Goal: Task Accomplishment & Management: Manage account settings

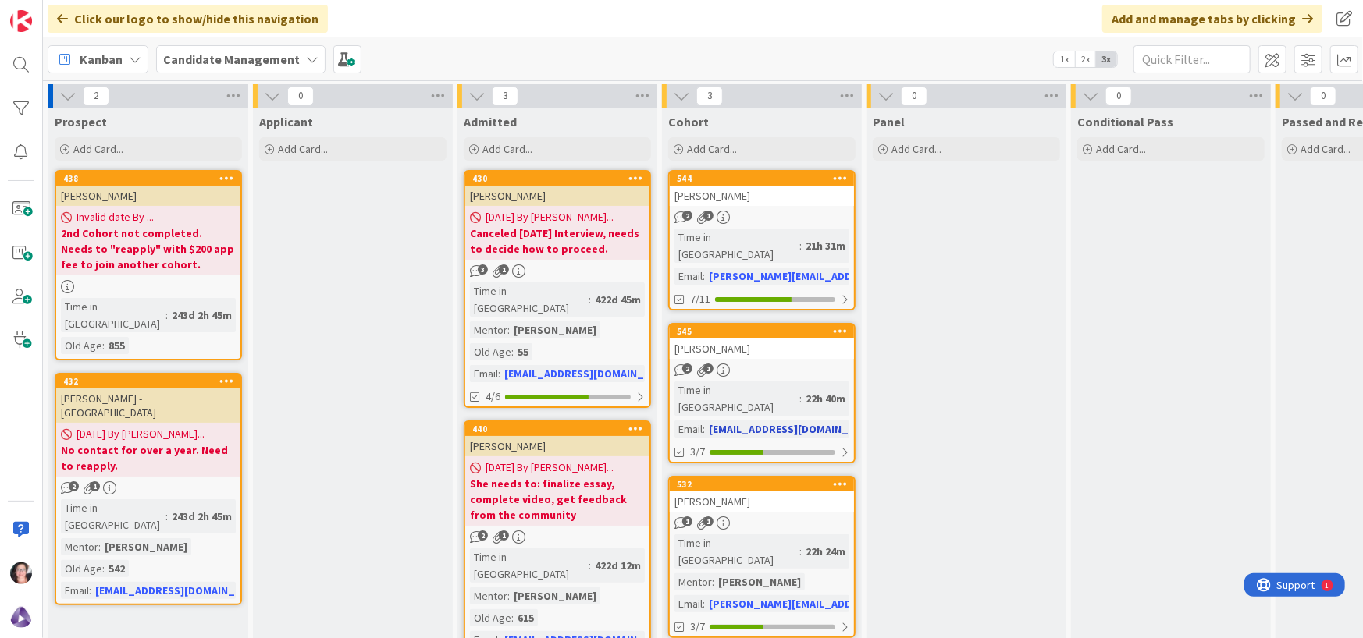
scroll to position [94, 0]
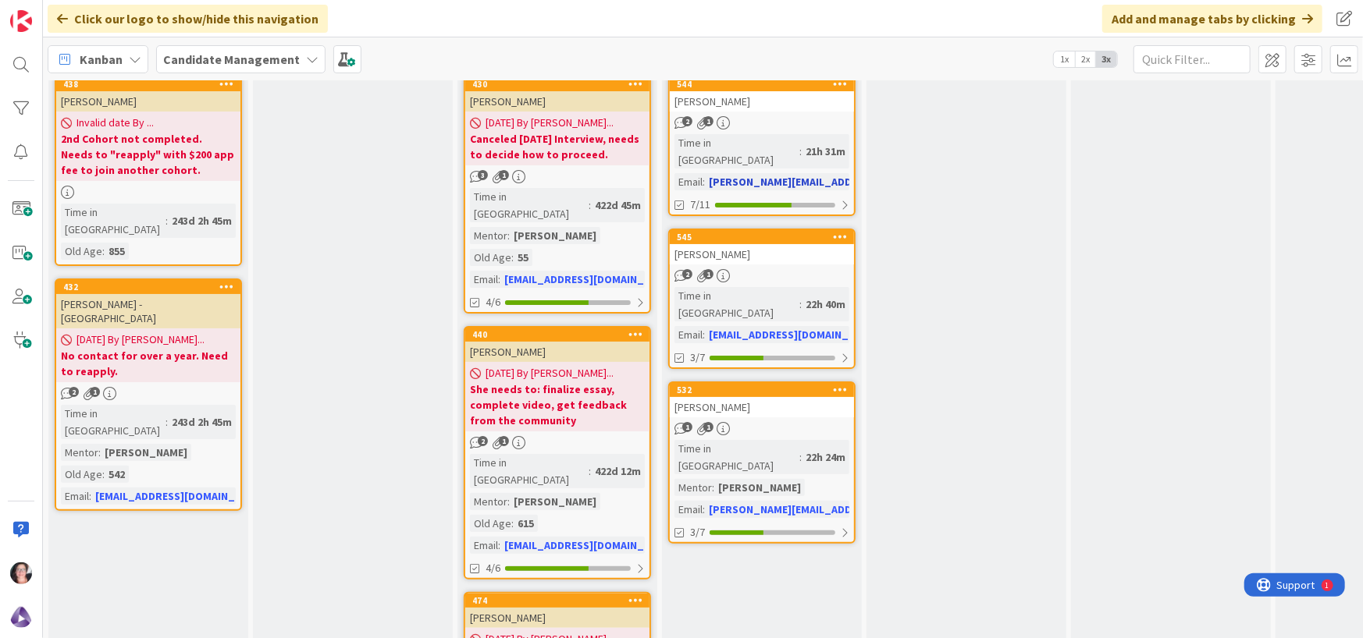
click at [727, 98] on div "[PERSON_NAME]" at bounding box center [762, 101] width 184 height 20
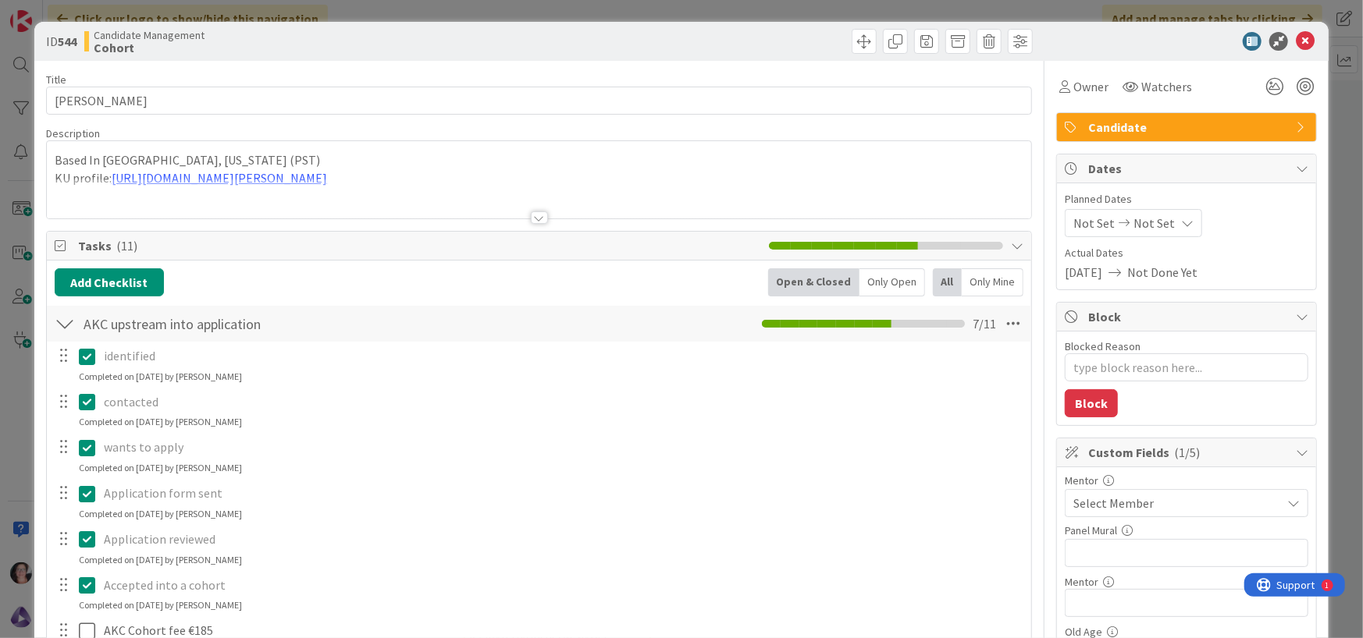
type textarea "x"
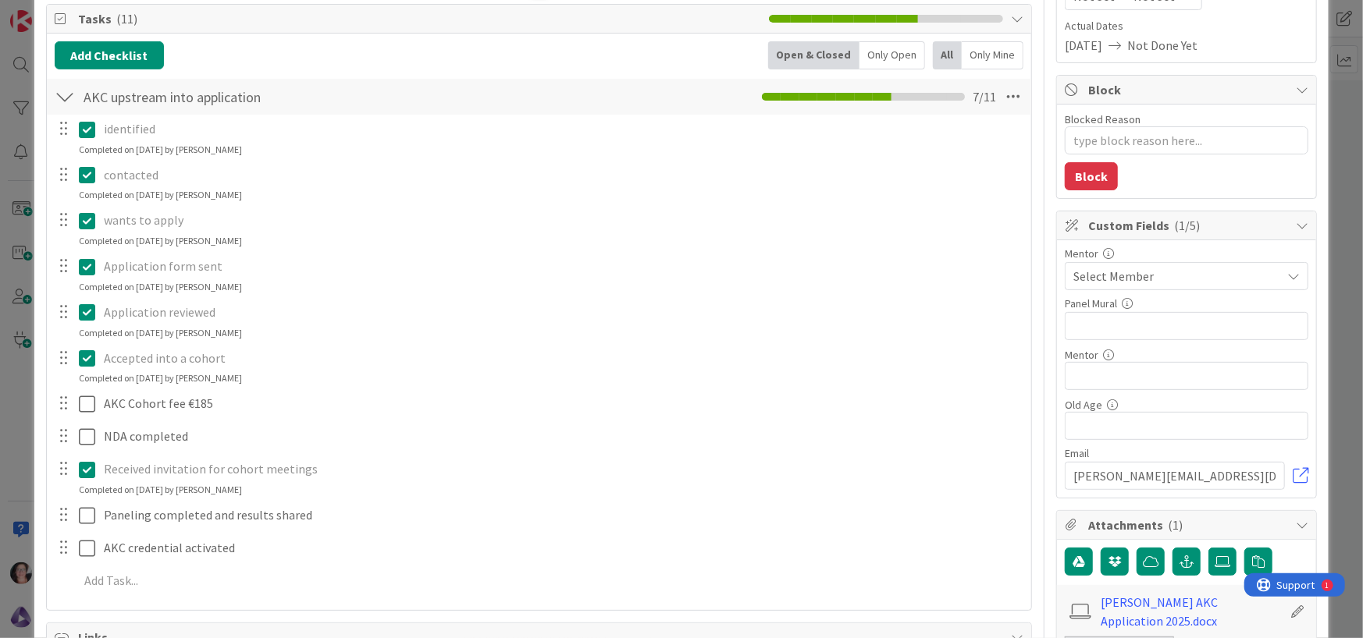
scroll to position [234, 0]
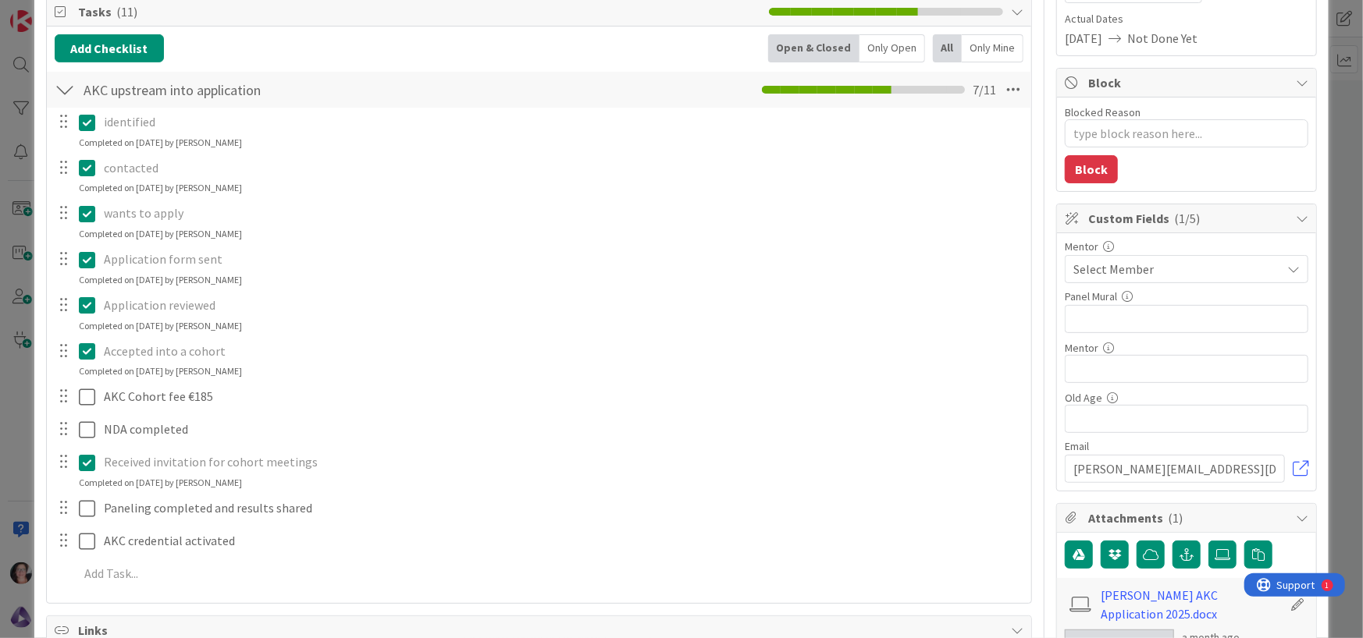
click at [1134, 269] on span "Select Member" at bounding box center [1113, 269] width 80 height 19
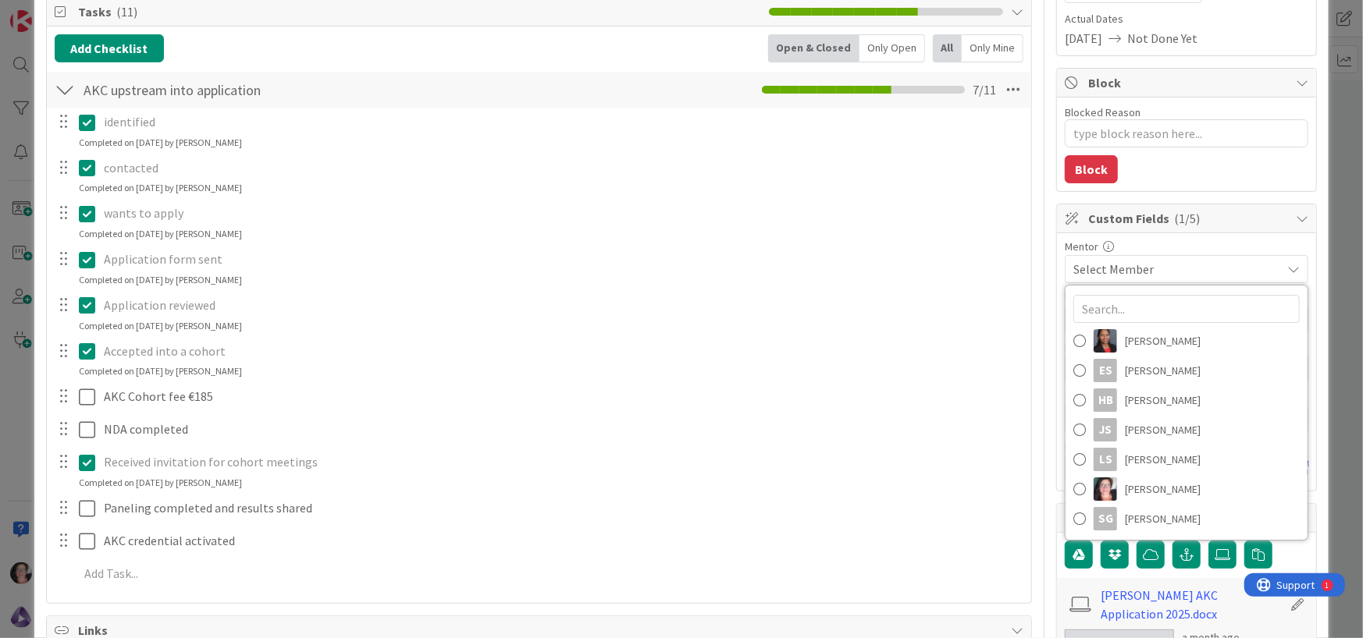
click at [923, 306] on p "Application reviewed" at bounding box center [562, 306] width 916 height 18
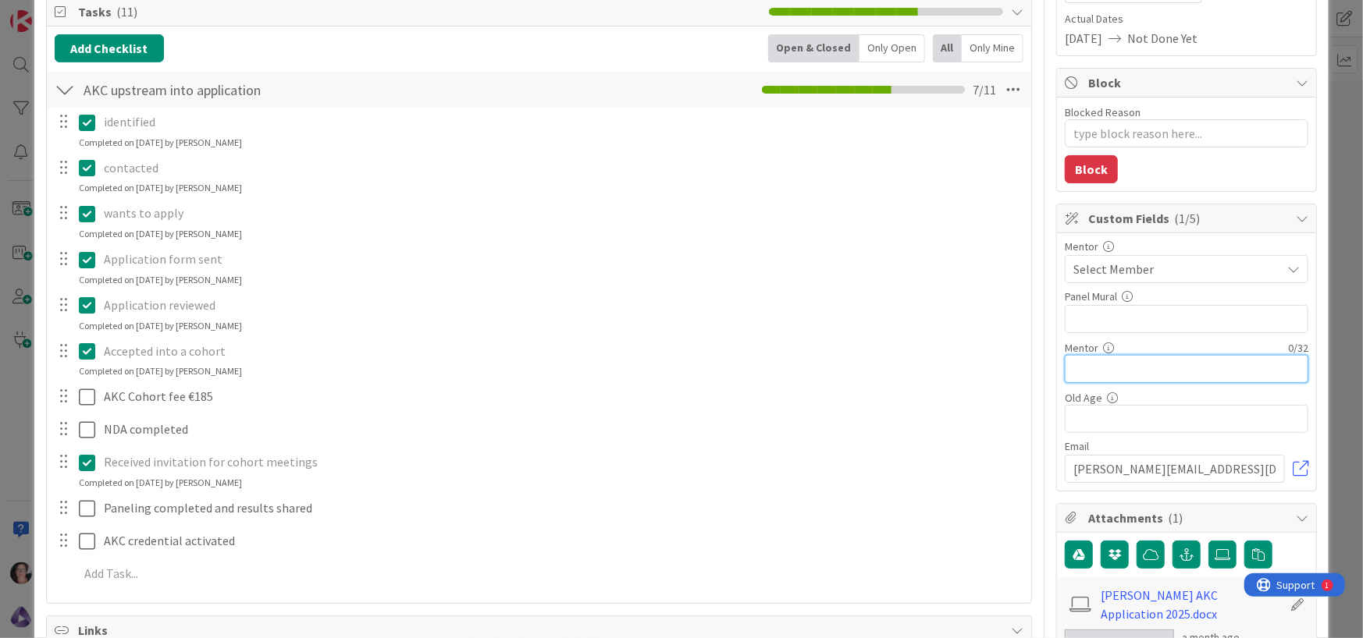
click at [1100, 370] on input "text" at bounding box center [1185, 369] width 243 height 28
paste input "[PERSON_NAME]"
type input "[PERSON_NAME]"
type textarea "x"
type input "[PERSON_NAME]"
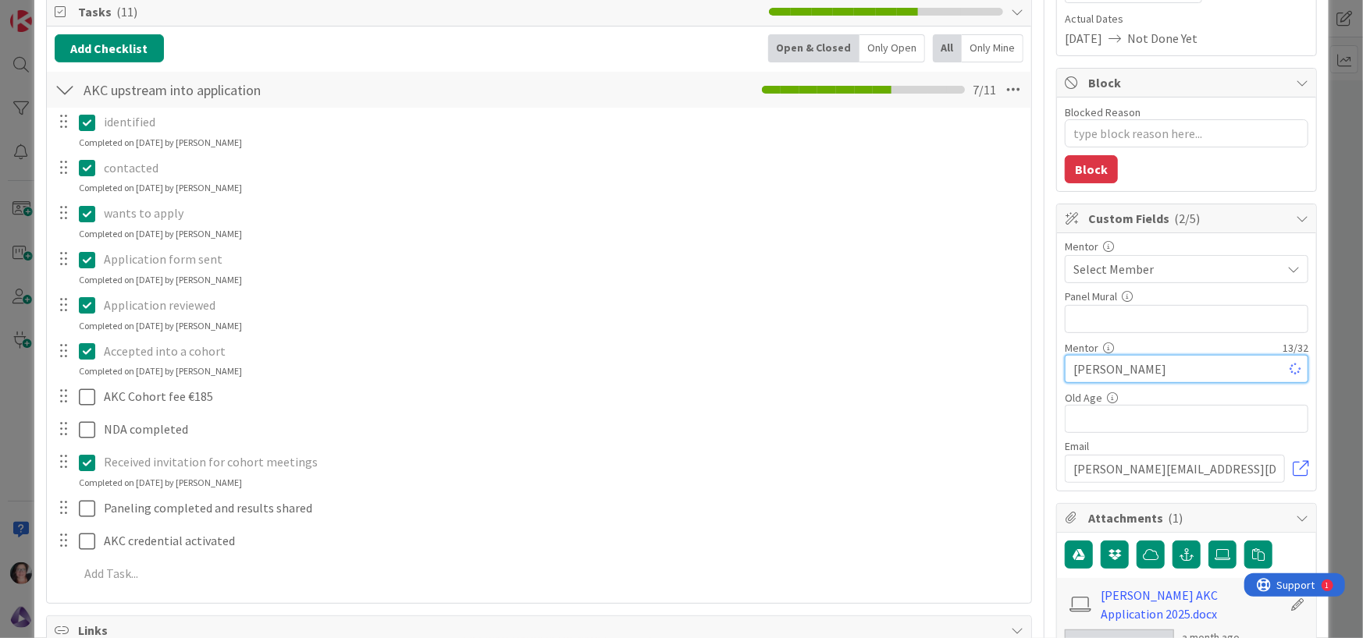
type textarea "x"
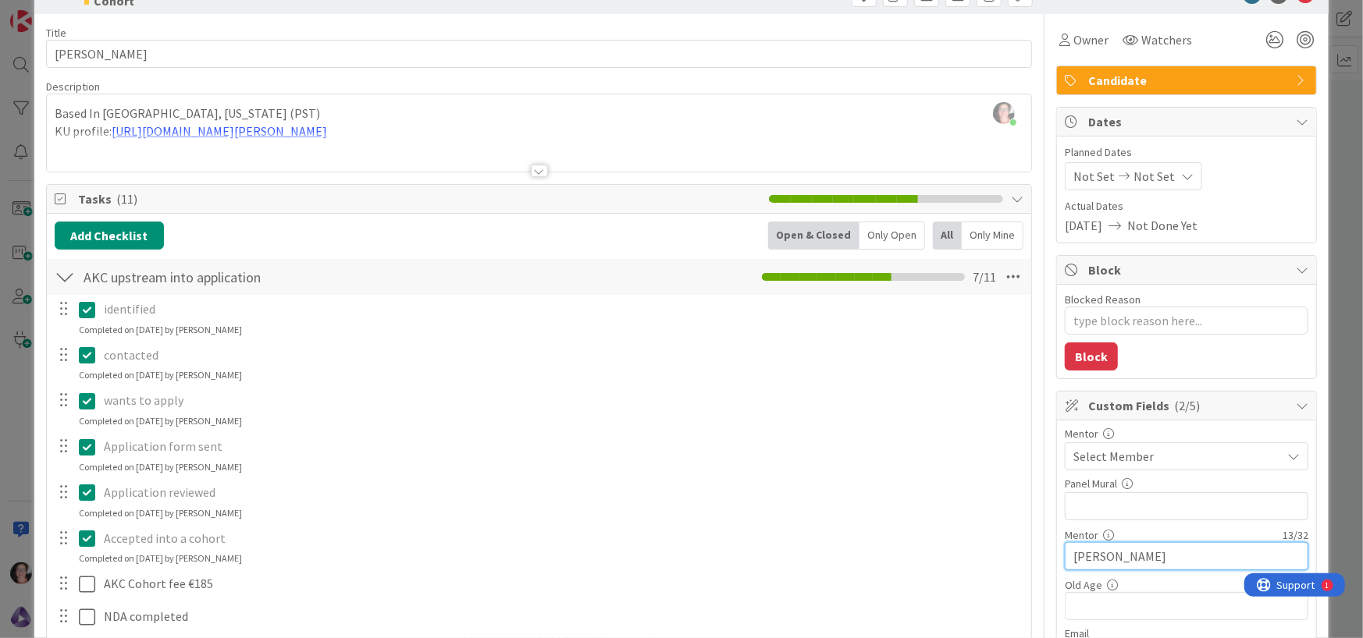
scroll to position [0, 0]
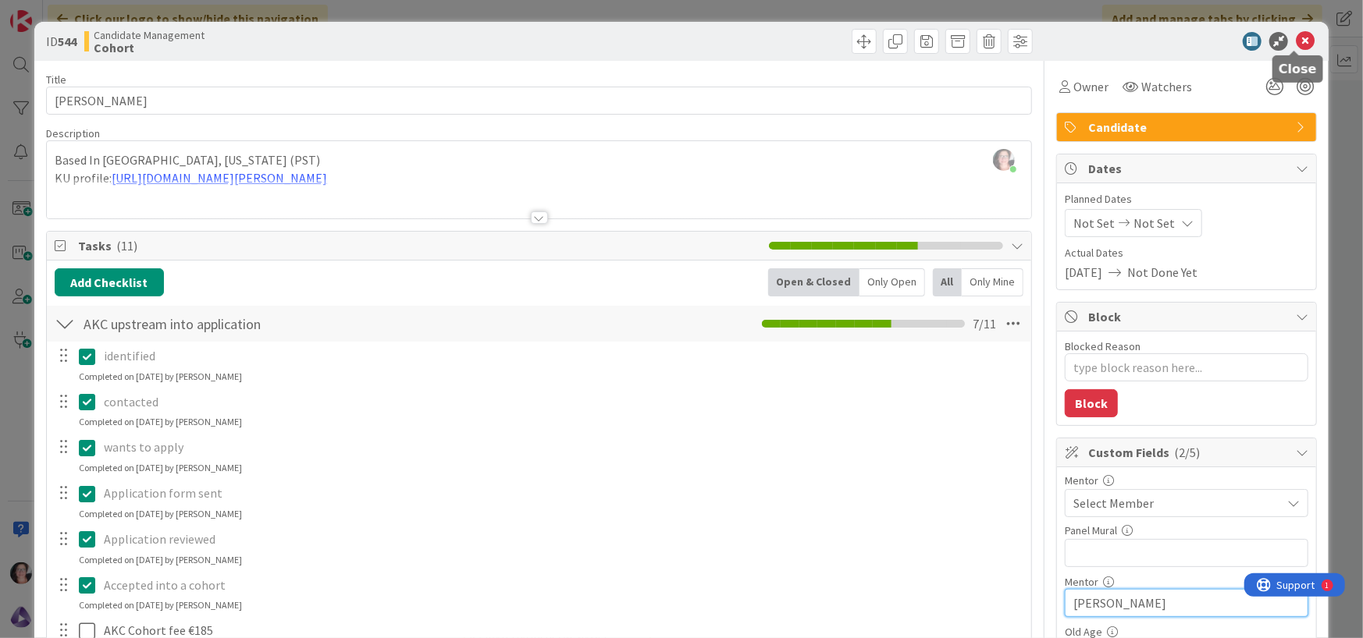
type input "[PERSON_NAME]"
click at [1295, 43] on icon at bounding box center [1304, 41] width 19 height 19
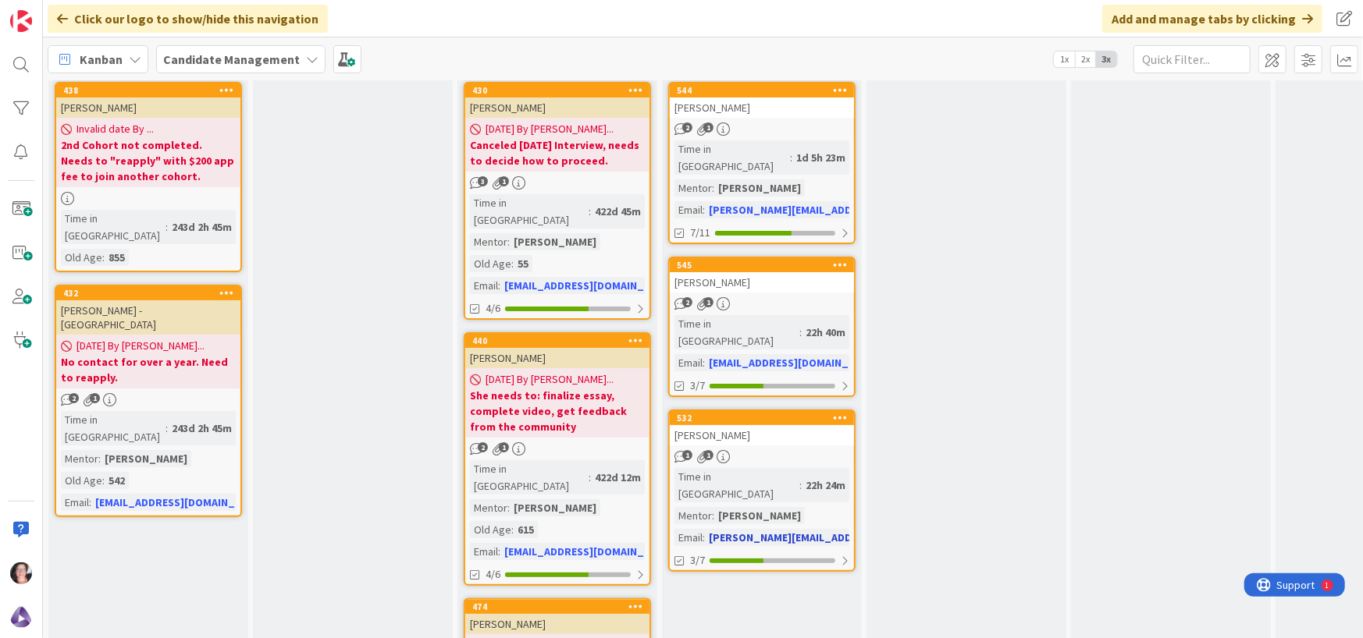
click at [799, 425] on div "[PERSON_NAME]" at bounding box center [762, 435] width 184 height 20
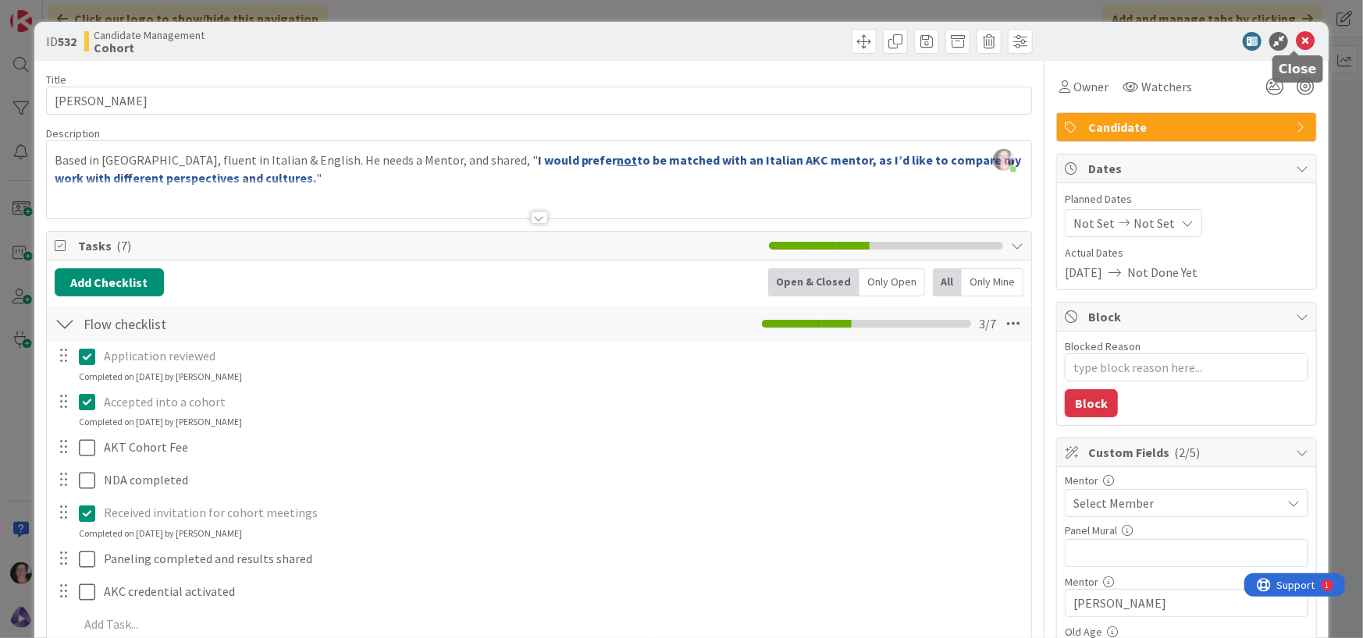
click at [1297, 36] on icon at bounding box center [1304, 41] width 19 height 19
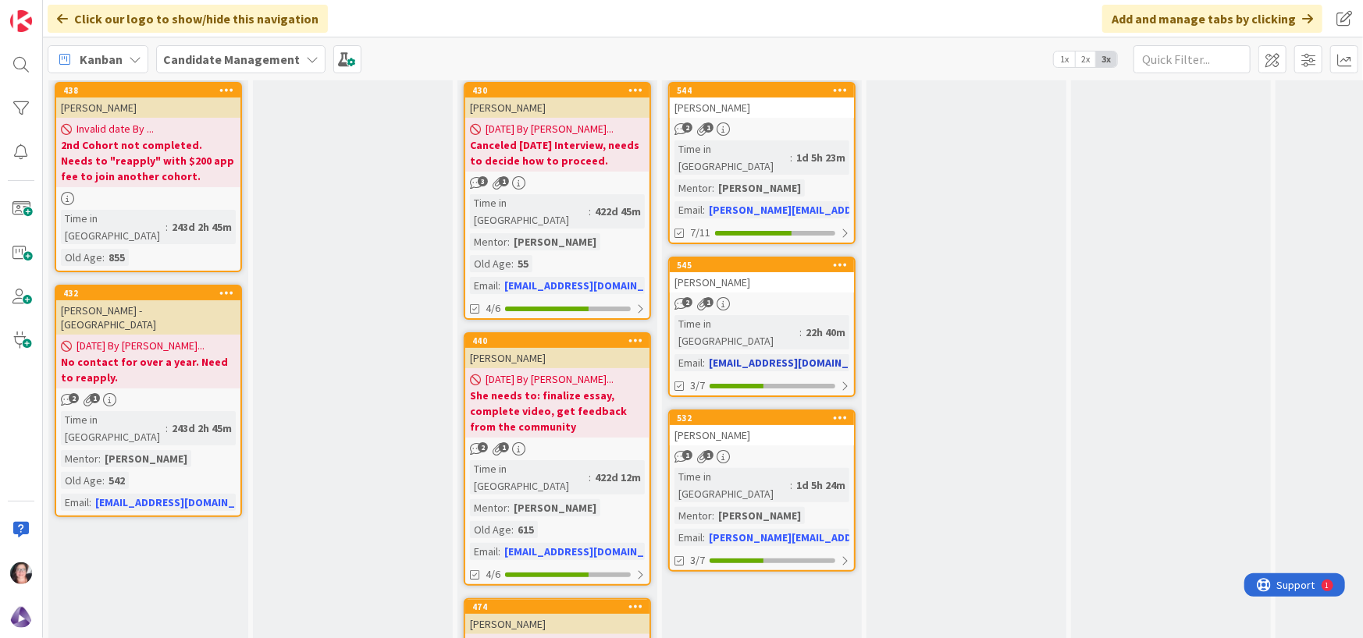
click at [772, 272] on div "[PERSON_NAME]" at bounding box center [762, 282] width 184 height 20
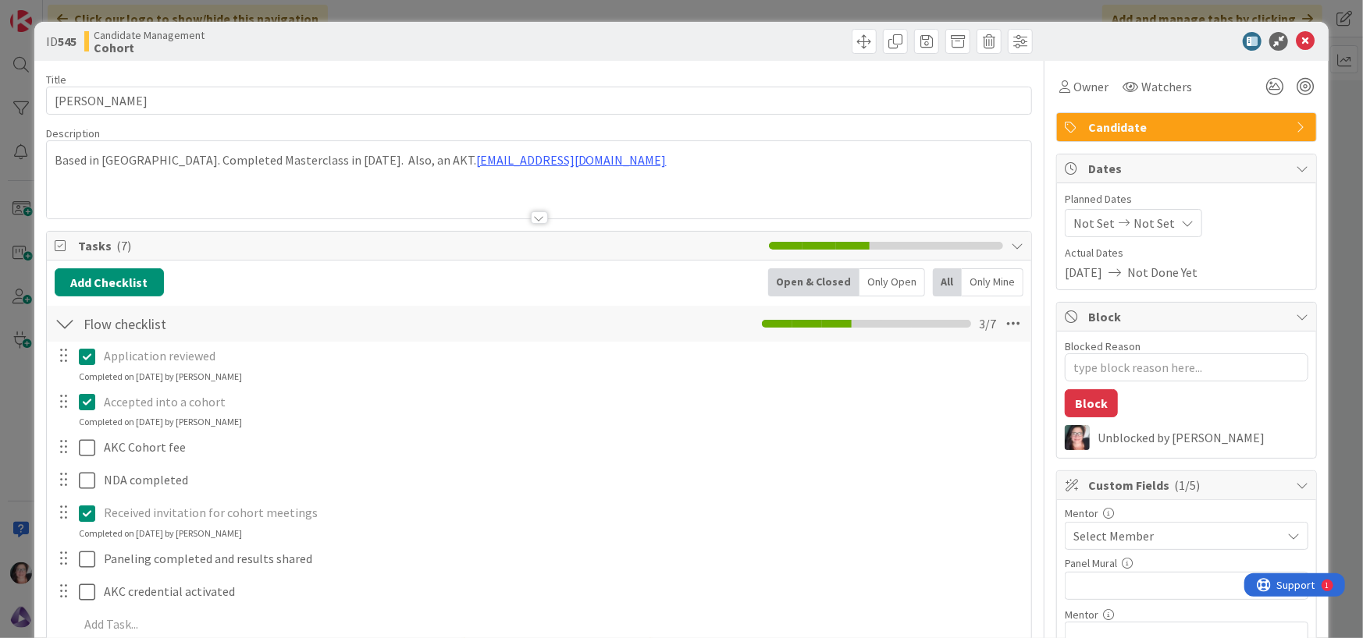
type textarea "x"
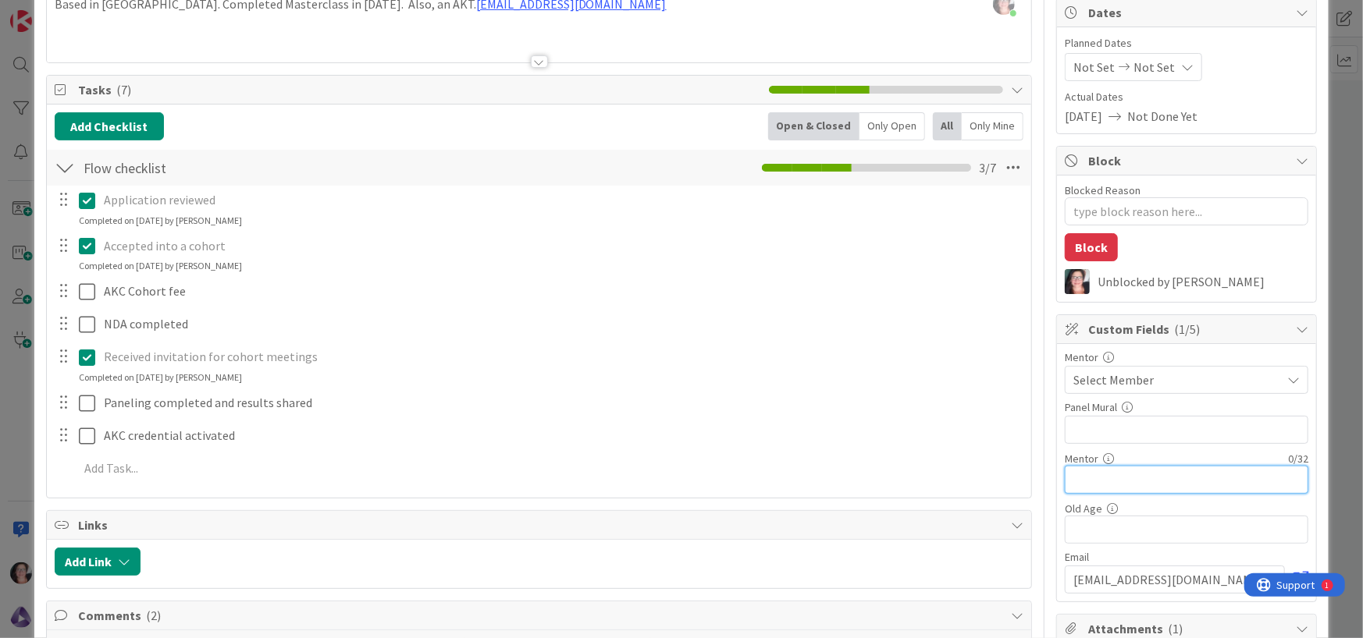
click at [1103, 478] on input "text" at bounding box center [1185, 480] width 243 height 28
paste input "[PERSON_NAME]"
type input "[PERSON_NAME]"
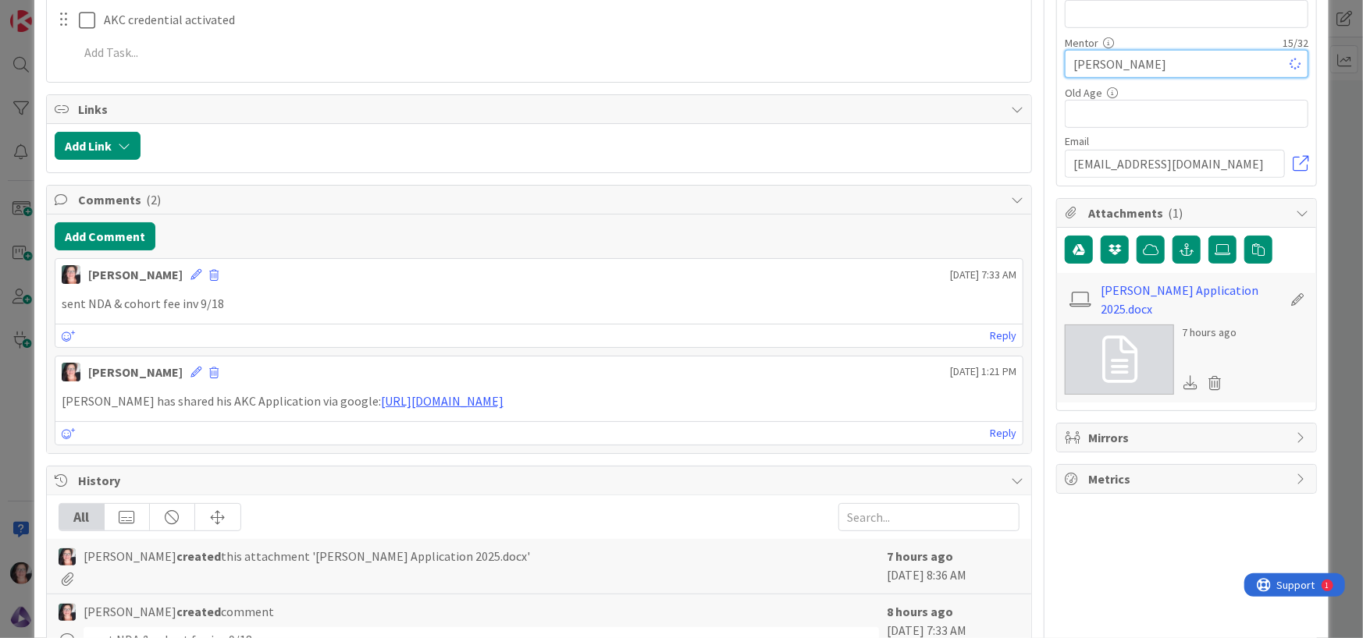
type textarea "x"
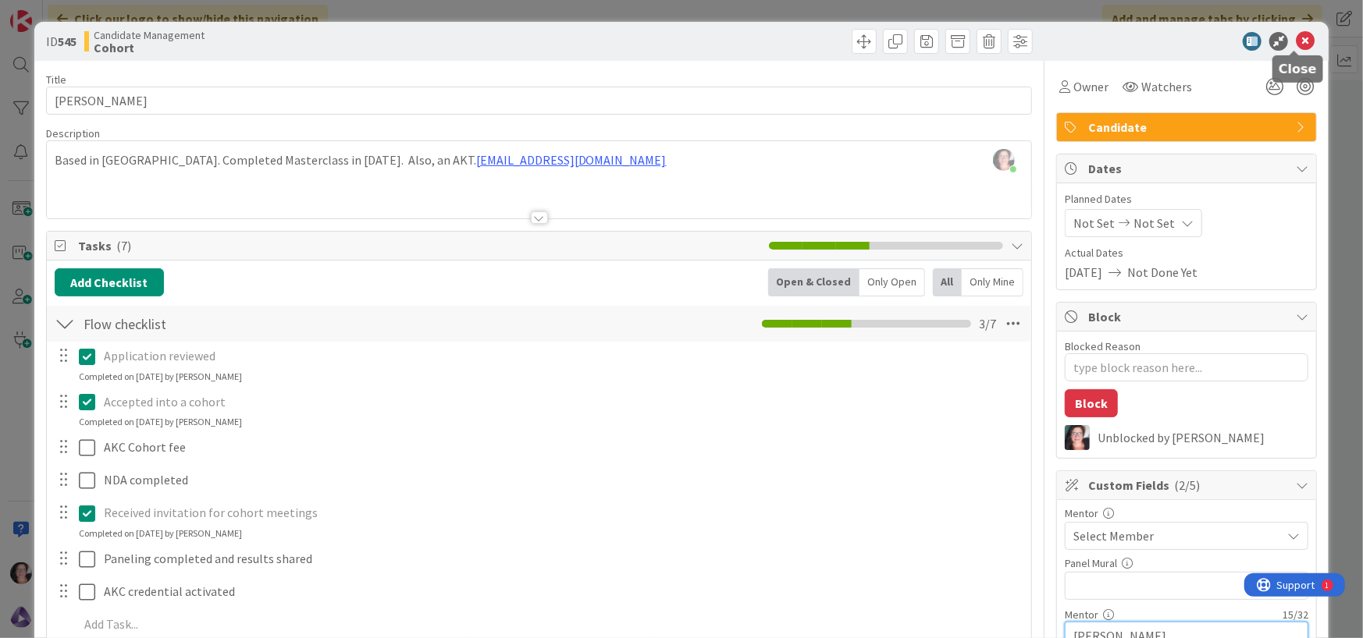
type input "[PERSON_NAME]"
click at [1295, 45] on icon at bounding box center [1304, 41] width 19 height 19
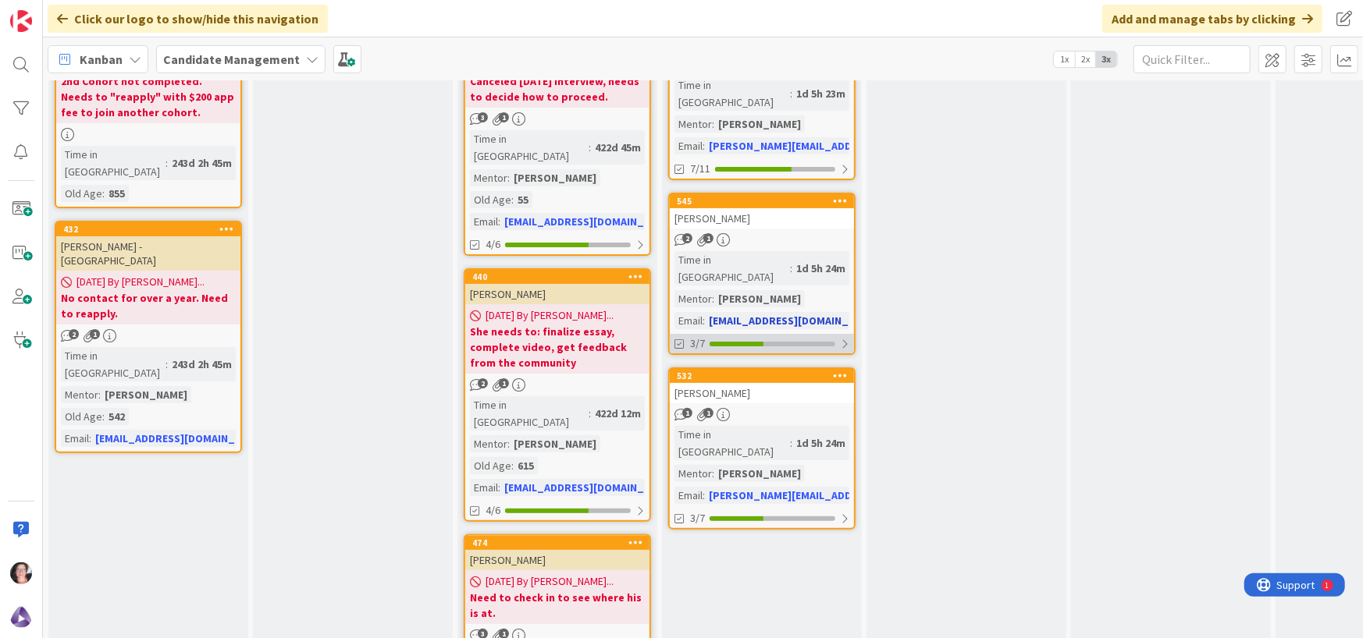
scroll to position [156, 0]
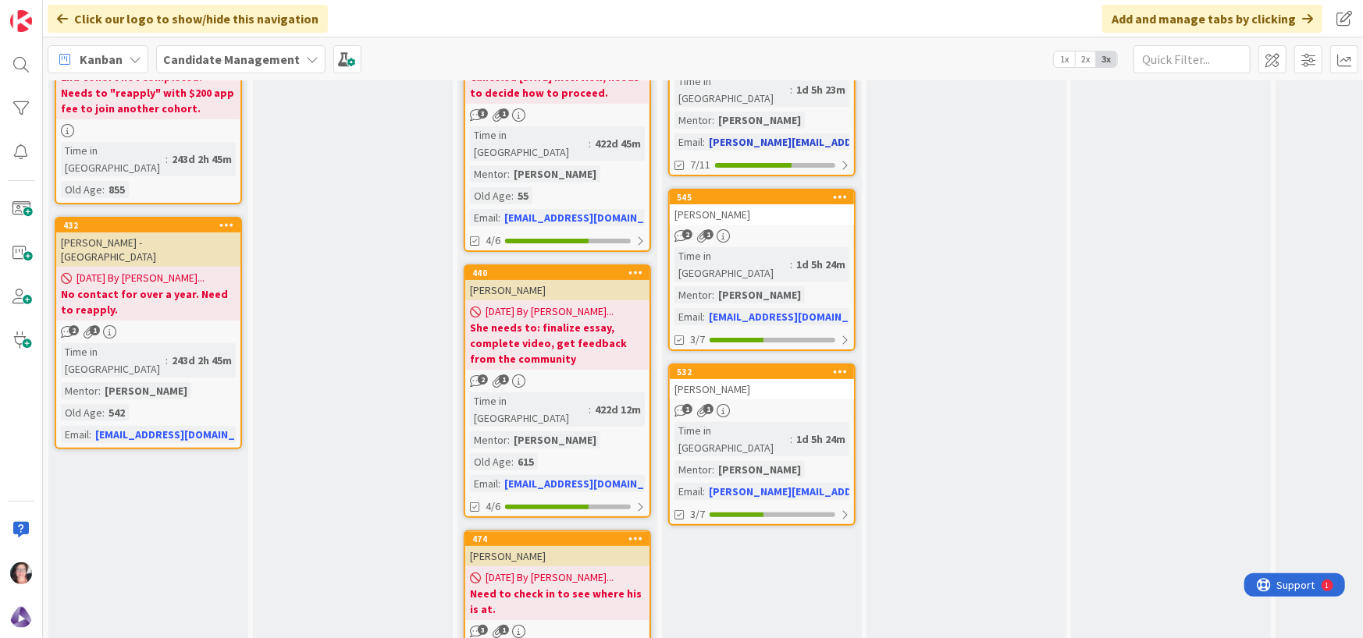
click at [815, 102] on div "Time in Column : 1d 5h 23m Mentor : [PERSON_NAME] Email : [PERSON_NAME][EMAIL_A…" at bounding box center [761, 112] width 175 height 78
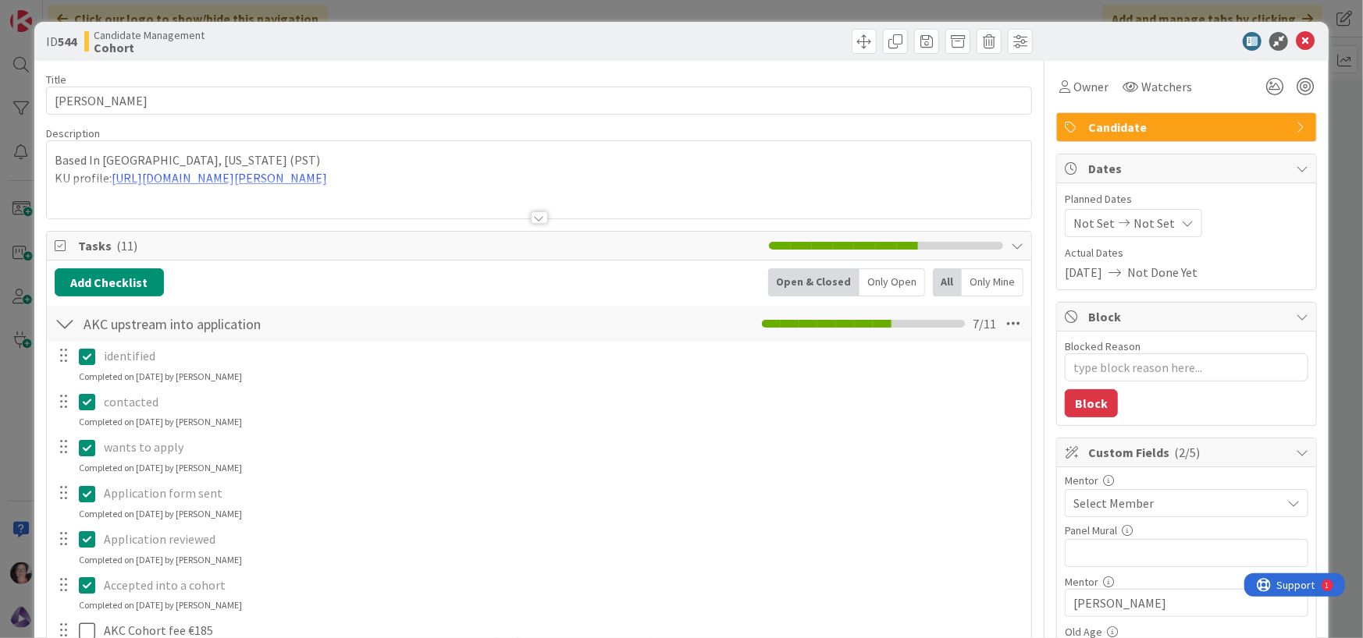
type textarea "x"
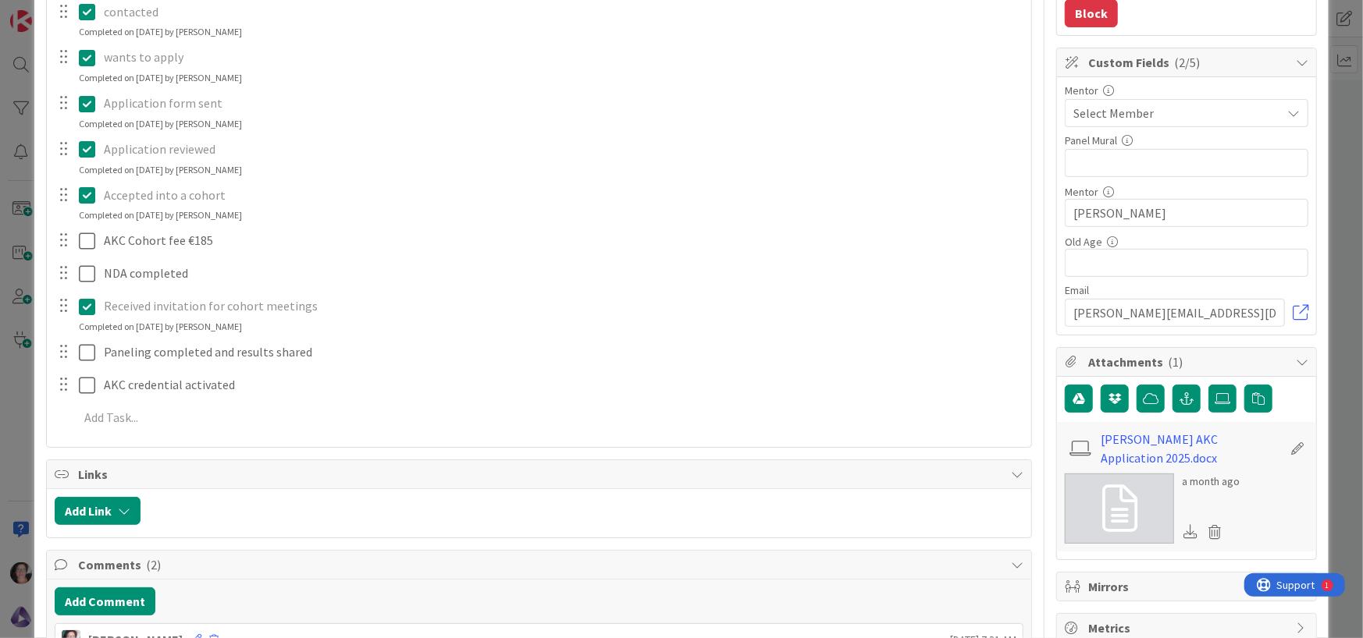
scroll to position [312, 0]
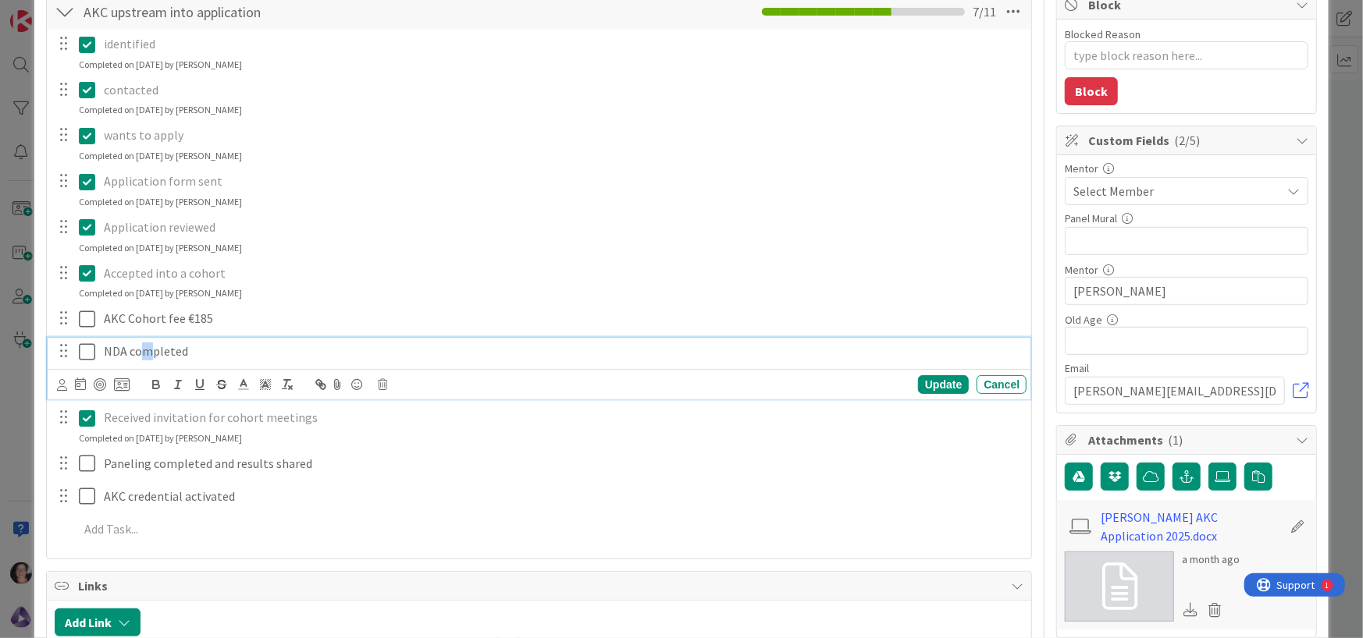
click at [146, 349] on p "NDA completed" at bounding box center [562, 352] width 916 height 18
click at [227, 350] on p "NDA completed" at bounding box center [562, 352] width 916 height 18
drag, startPoint x: 188, startPoint y: 350, endPoint x: 130, endPoint y: 343, distance: 58.9
click at [130, 343] on p "NDA completed" at bounding box center [562, 352] width 916 height 18
click at [226, 348] on p "NDA Sent" at bounding box center [562, 352] width 916 height 18
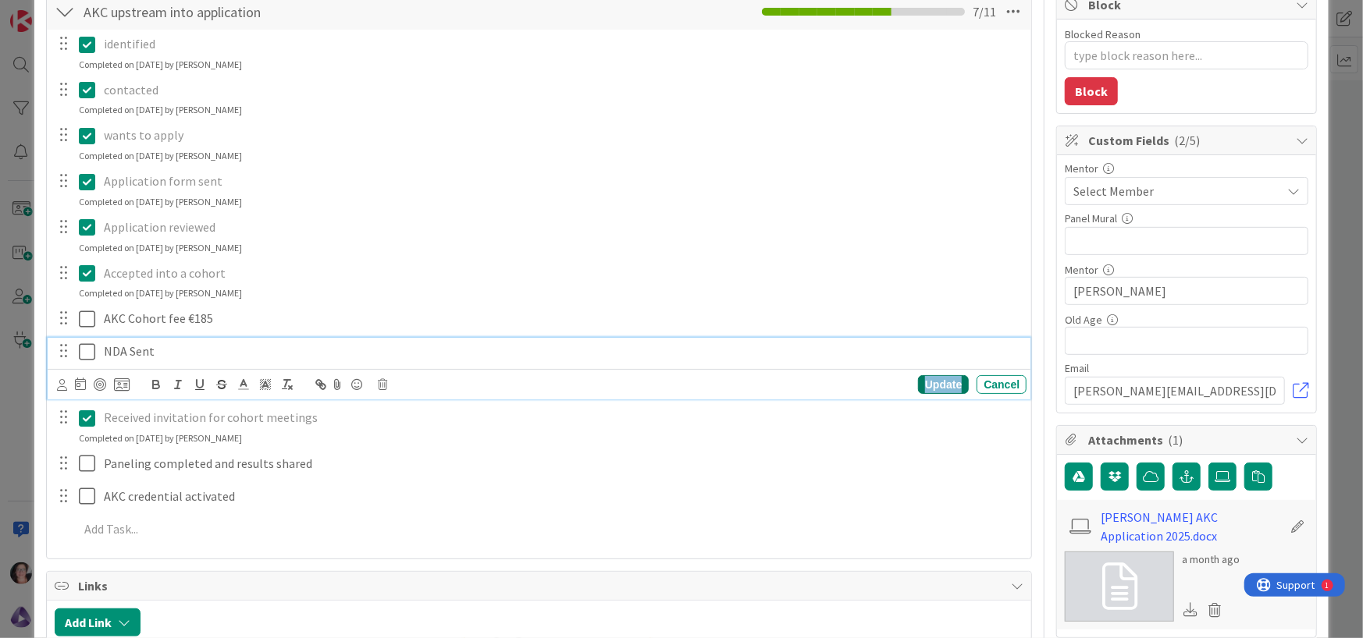
click at [944, 381] on div "Update" at bounding box center [943, 384] width 51 height 19
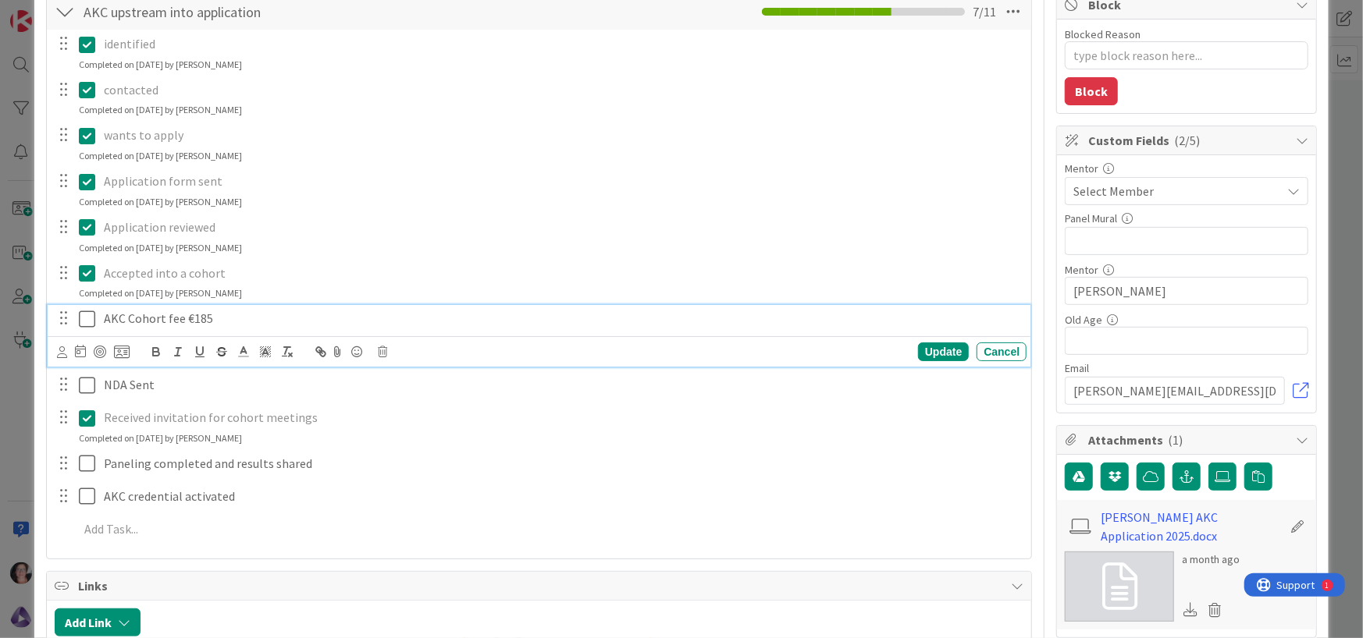
click at [216, 318] on p "AKC Cohort fee €185" at bounding box center [562, 319] width 916 height 18
drag, startPoint x: 217, startPoint y: 319, endPoint x: 181, endPoint y: 311, distance: 36.7
click at [181, 311] on p "AKC Cohort fee €185" at bounding box center [562, 319] width 916 height 18
drag, startPoint x: 282, startPoint y: 313, endPoint x: 306, endPoint y: 314, distance: 23.4
click at [306, 314] on p "AKC Cohort fee" at bounding box center [562, 319] width 916 height 18
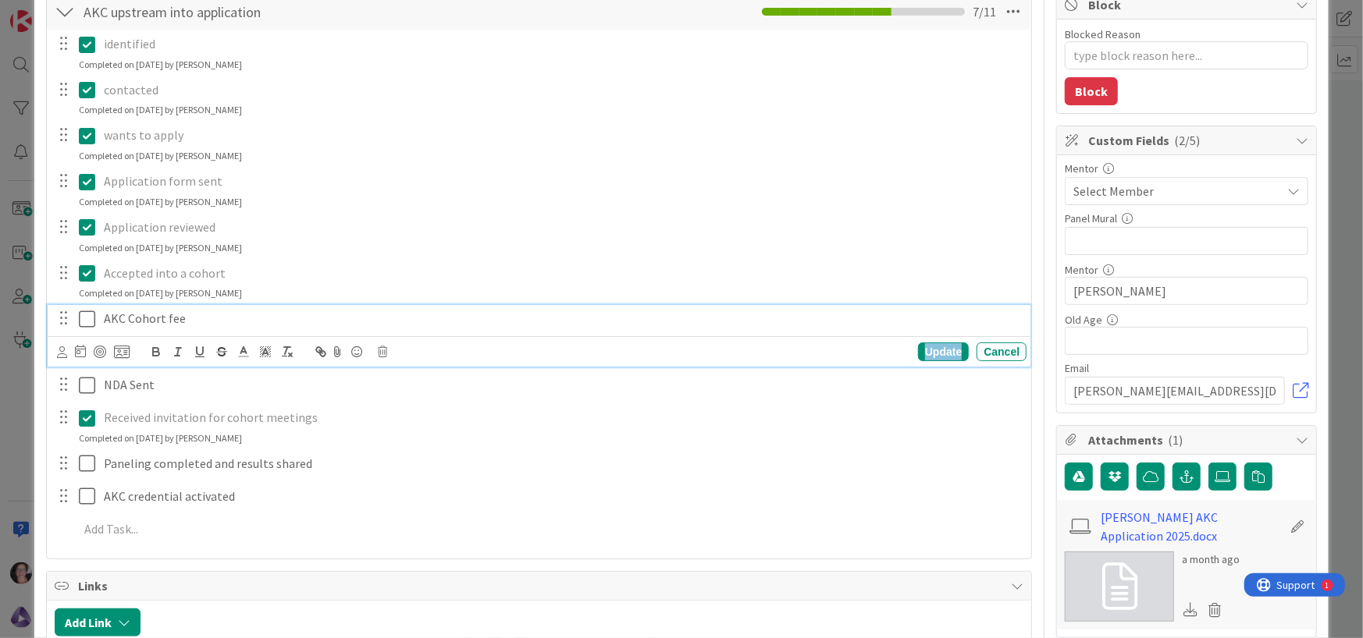
click at [924, 354] on div "Update" at bounding box center [943, 352] width 51 height 19
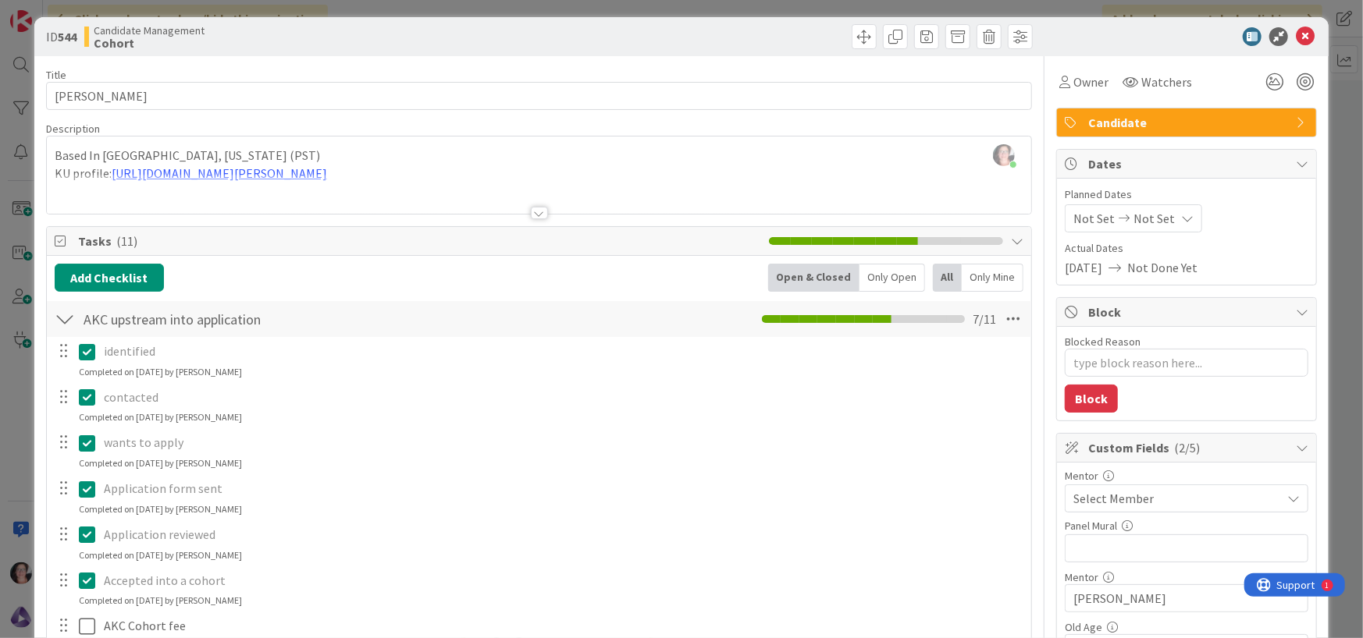
scroll to position [0, 0]
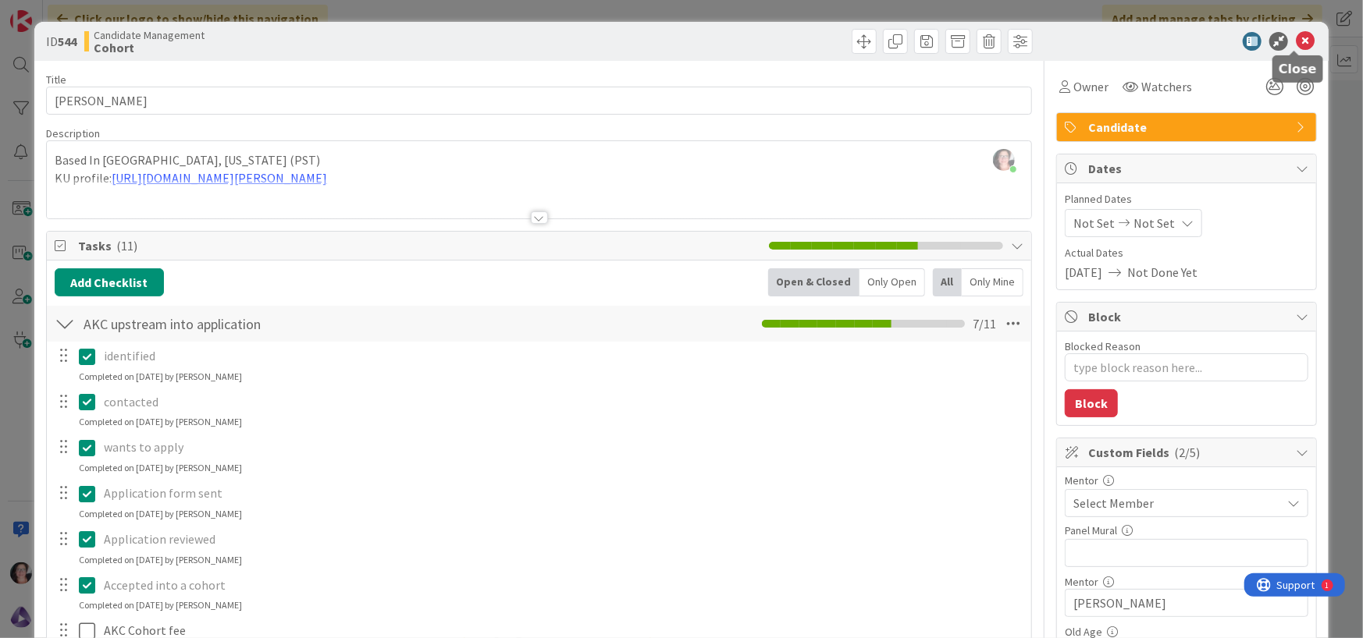
click at [1295, 44] on icon at bounding box center [1304, 41] width 19 height 19
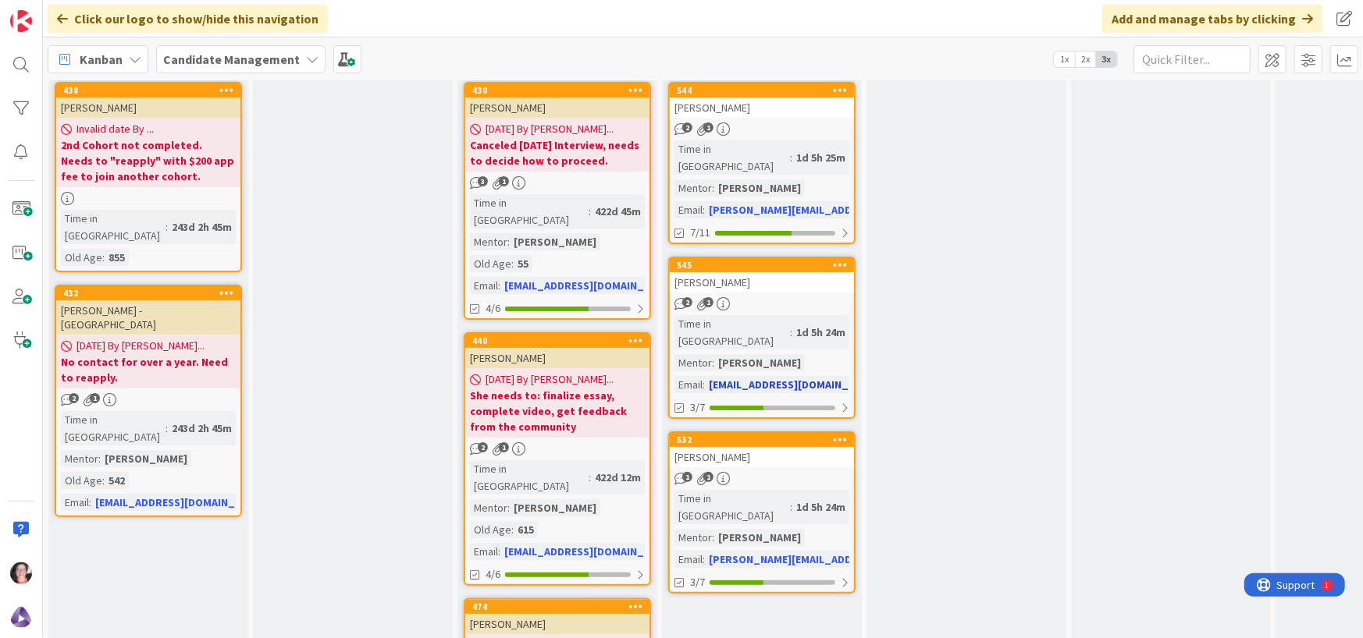
click at [716, 272] on div "[PERSON_NAME]" at bounding box center [762, 282] width 184 height 20
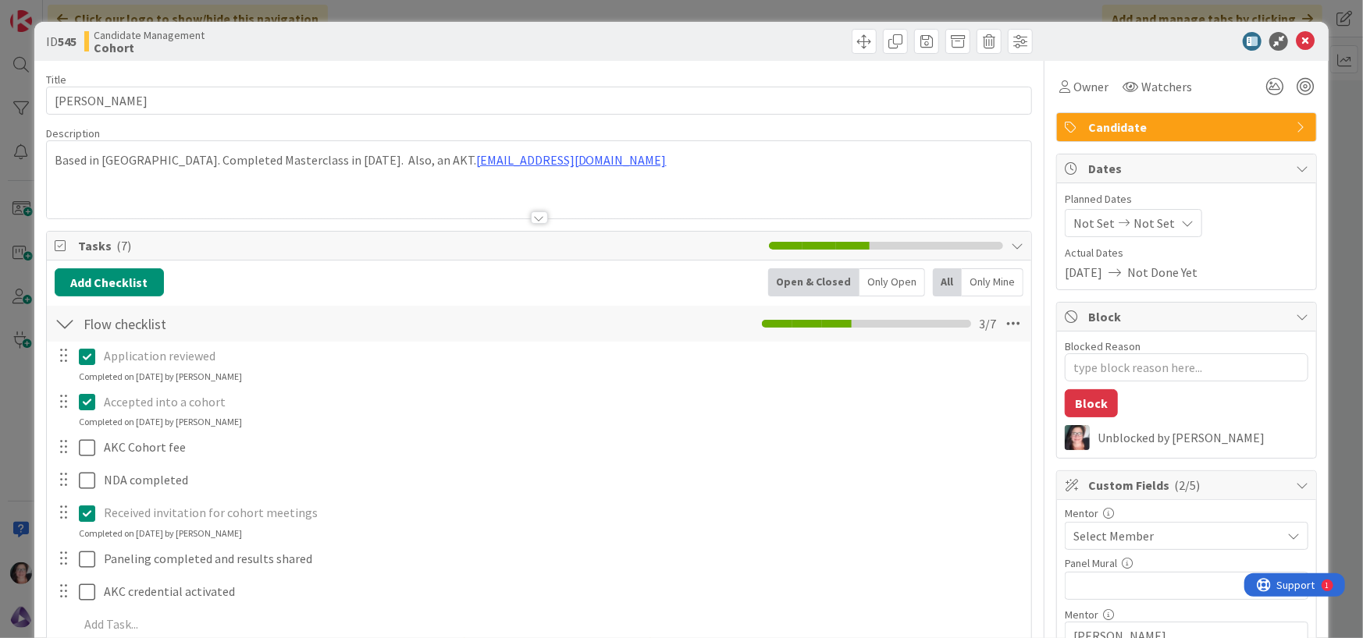
type textarea "x"
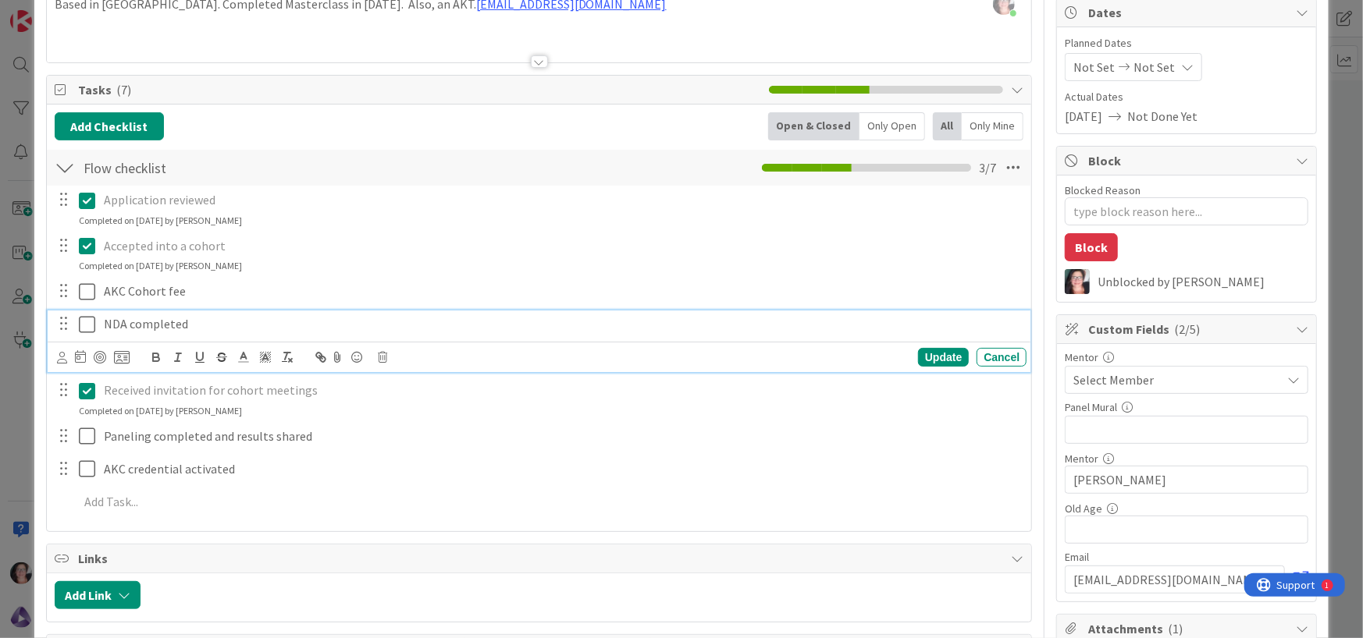
click at [201, 325] on p "NDA completed" at bounding box center [562, 324] width 916 height 18
drag, startPoint x: 177, startPoint y: 330, endPoint x: 130, endPoint y: 328, distance: 47.7
click at [130, 328] on p "NDA completed" at bounding box center [562, 324] width 916 height 18
click at [942, 353] on div "Update" at bounding box center [943, 357] width 51 height 19
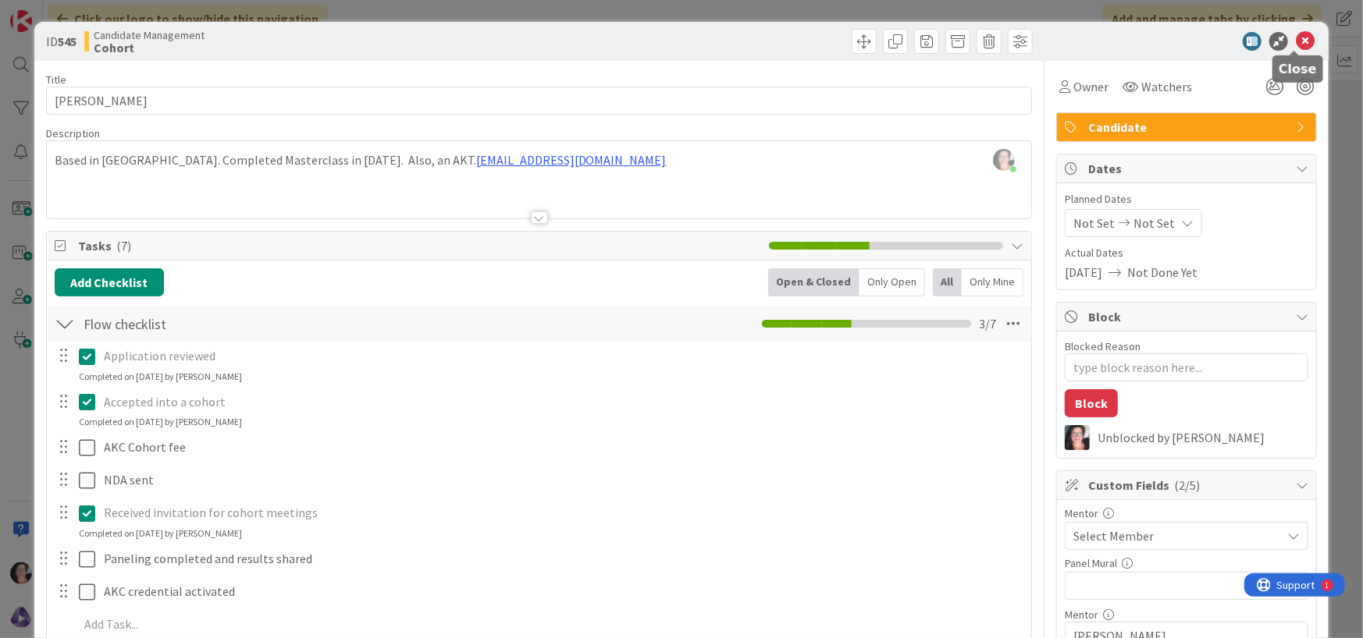
click at [1295, 40] on icon at bounding box center [1304, 41] width 19 height 19
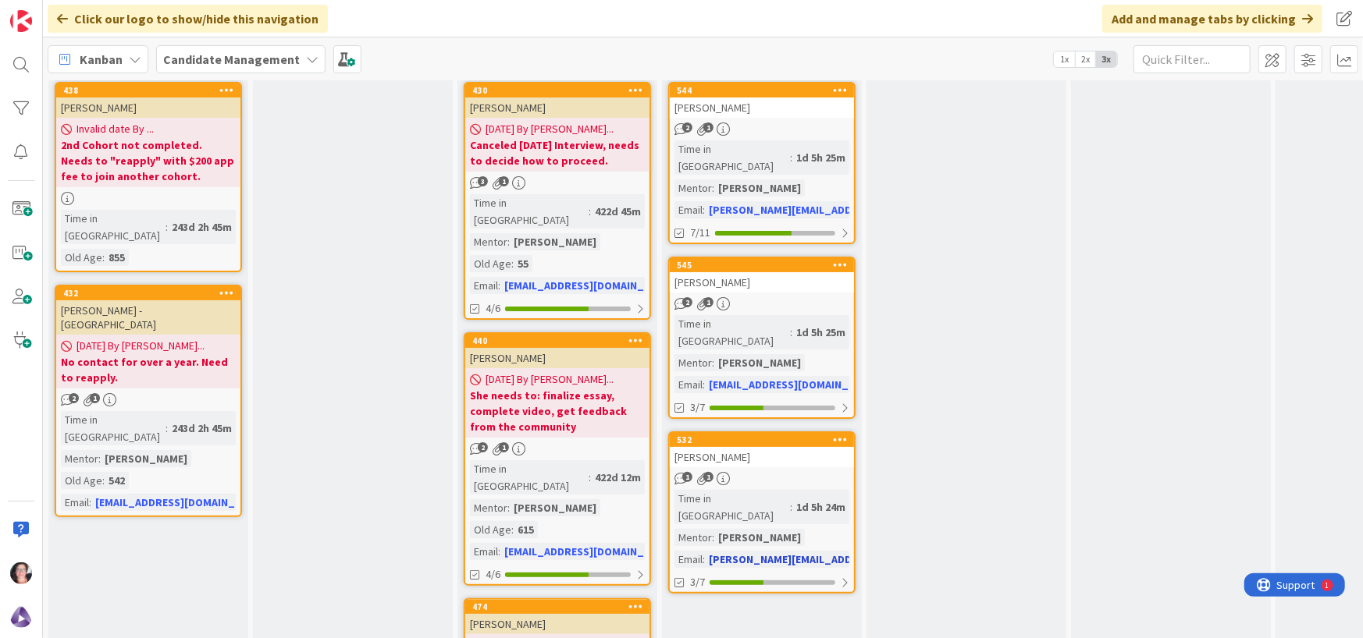
click at [728, 447] on div "[PERSON_NAME]" at bounding box center [762, 457] width 184 height 20
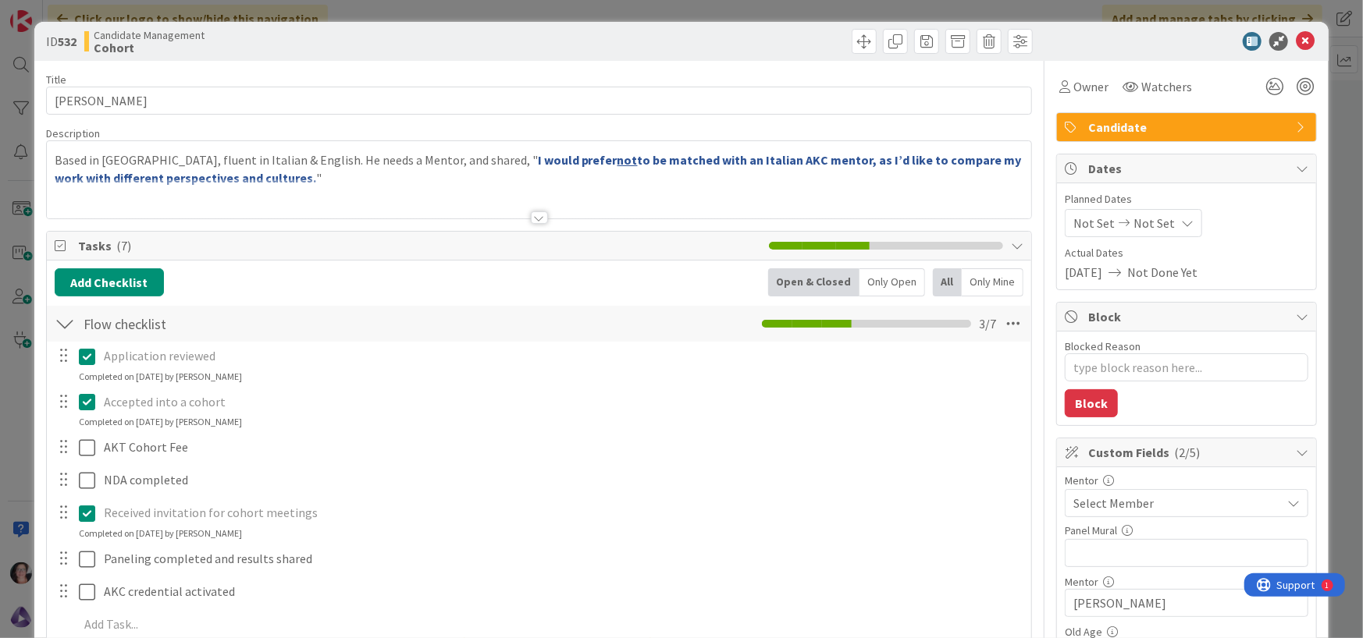
type textarea "x"
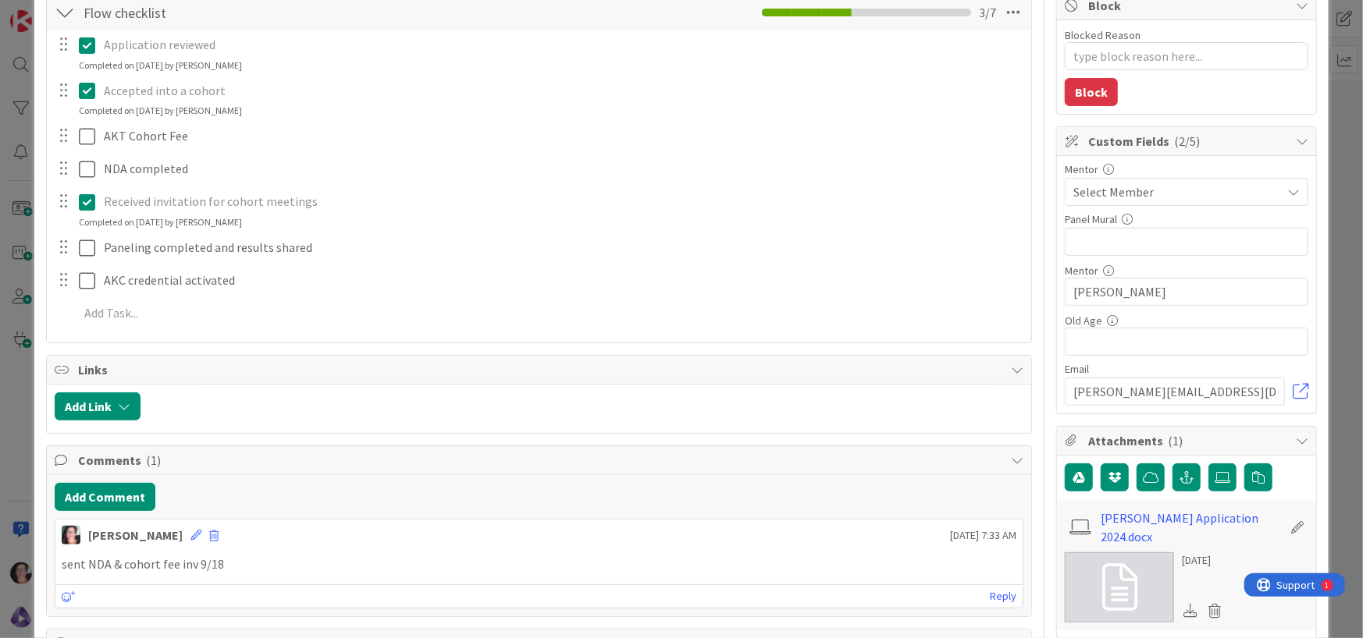
scroll to position [312, 0]
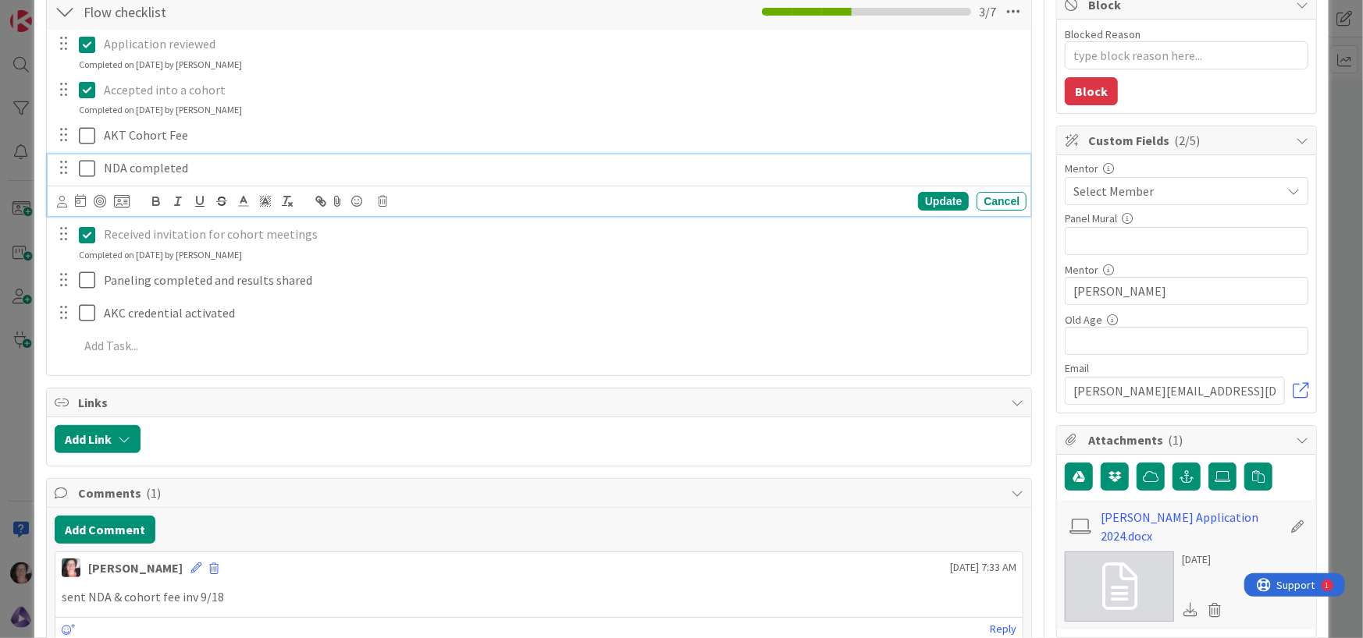
click at [165, 165] on p "NDA completed" at bounding box center [562, 168] width 916 height 18
drag, startPoint x: 196, startPoint y: 171, endPoint x: 132, endPoint y: 163, distance: 64.5
click at [132, 163] on p "NDA completed" at bounding box center [562, 168] width 916 height 18
click at [929, 204] on div "Update" at bounding box center [943, 201] width 51 height 19
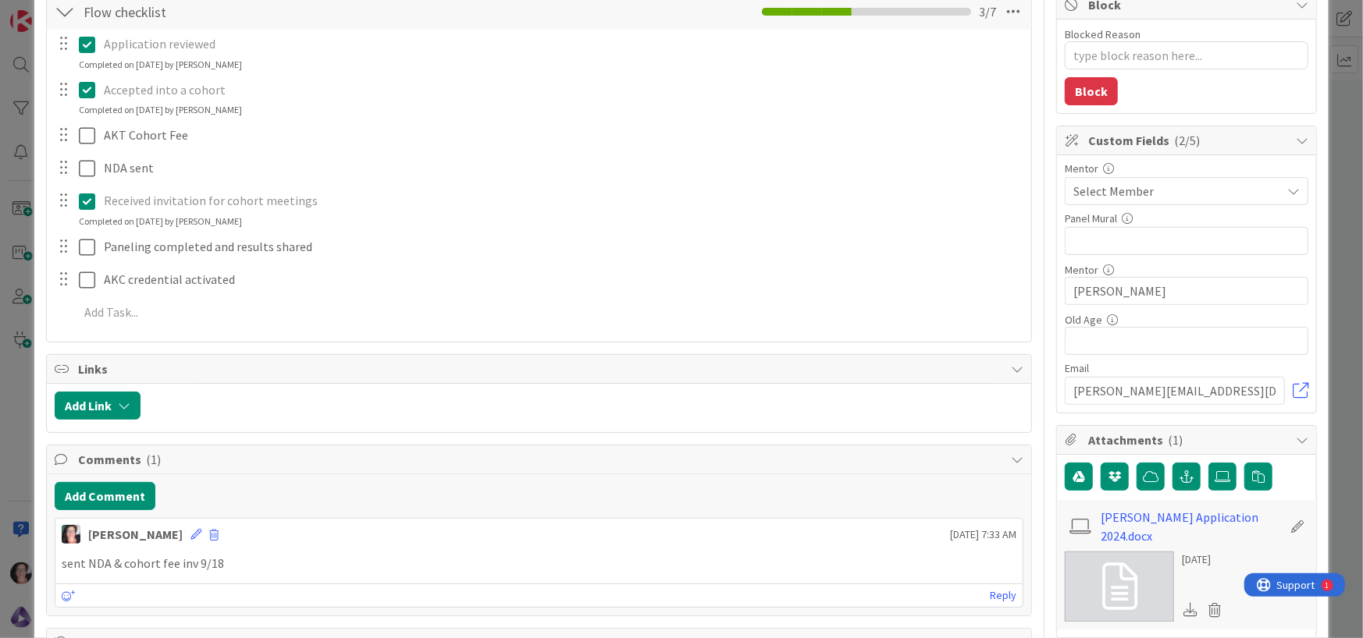
type textarea "x"
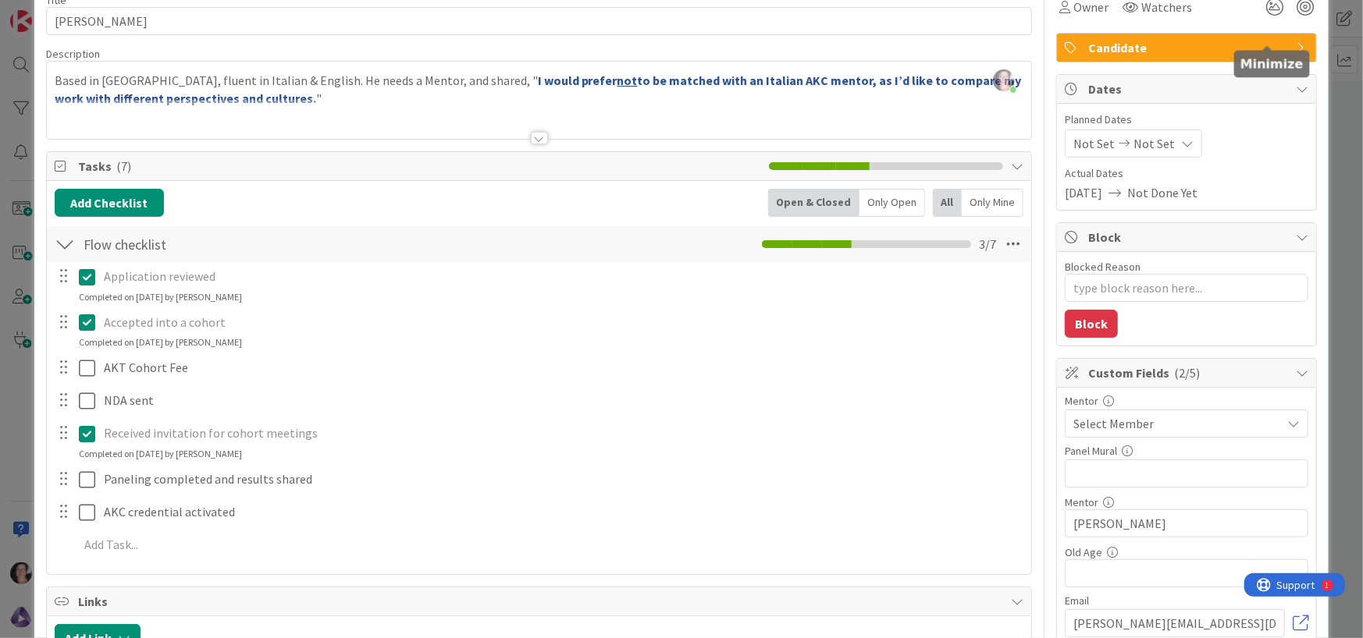
scroll to position [0, 0]
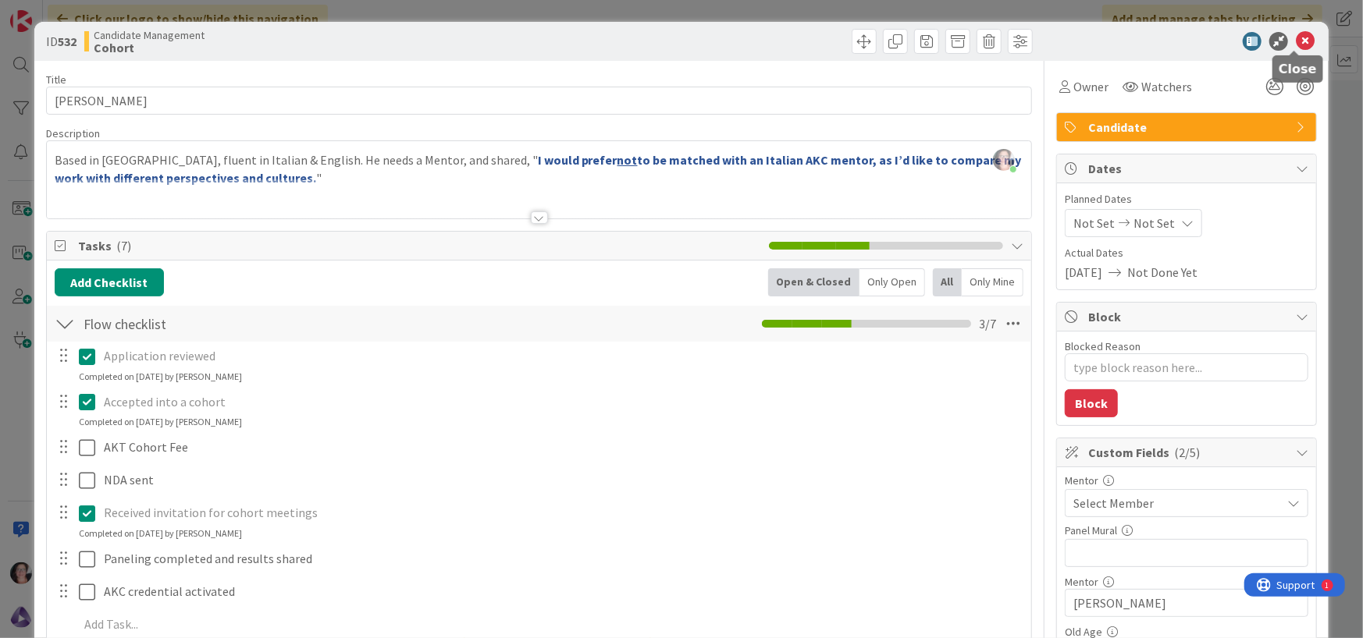
click at [1295, 44] on icon at bounding box center [1304, 41] width 19 height 19
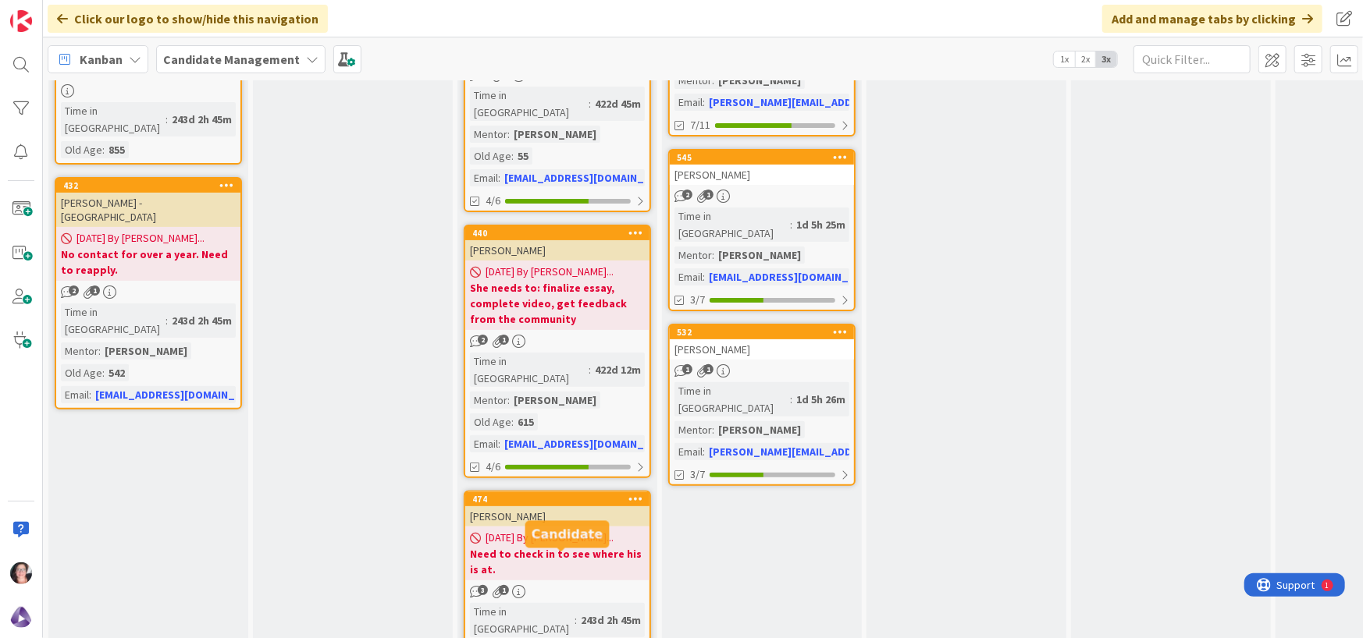
scroll to position [234, 0]
